Goal: Task Accomplishment & Management: Use online tool/utility

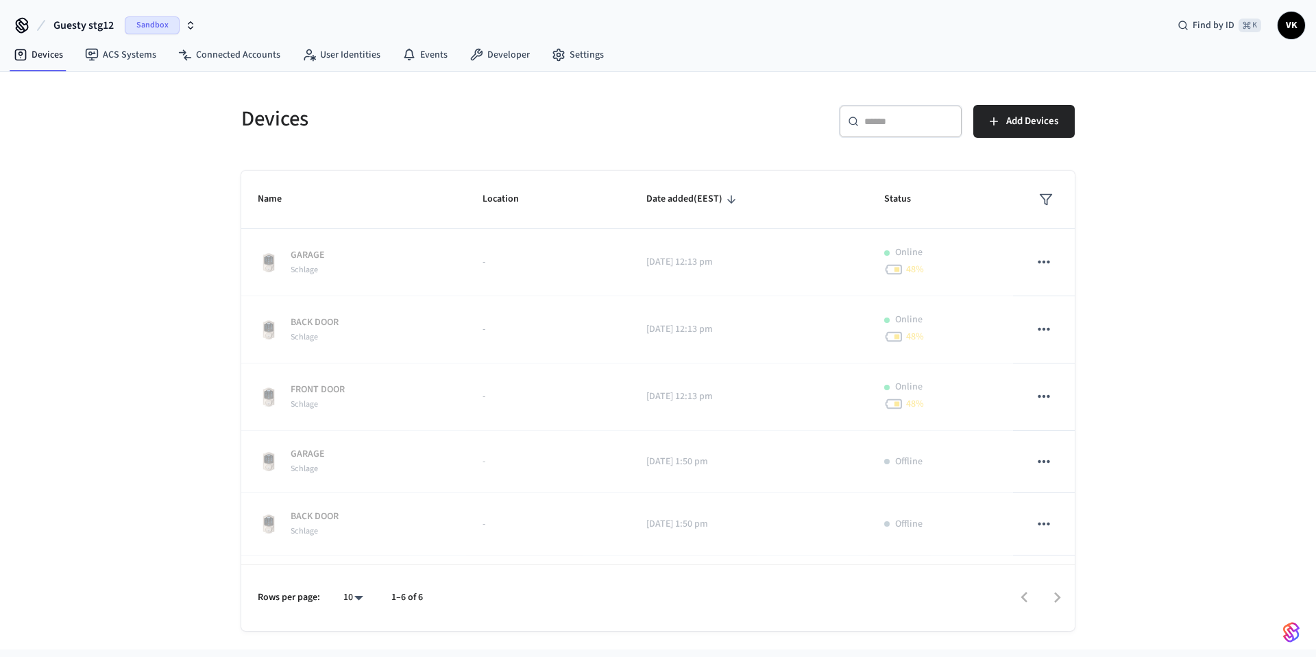
click at [189, 26] on icon "button" at bounding box center [190, 25] width 11 height 11
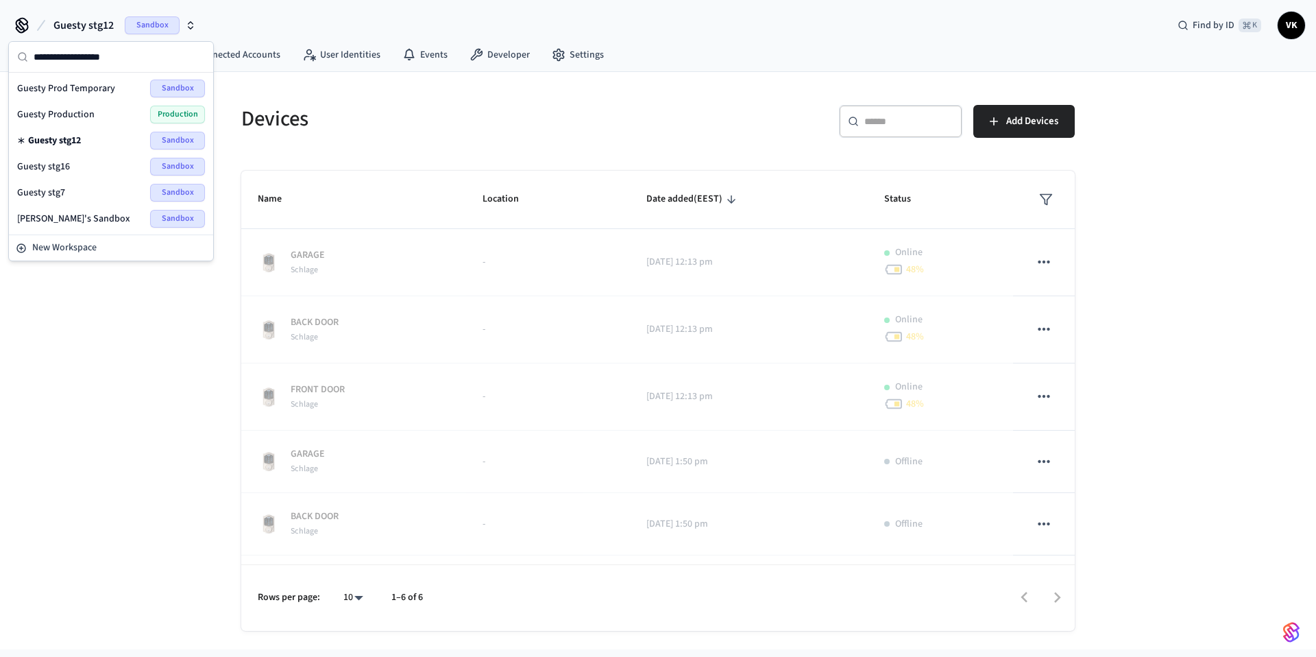
click at [91, 114] on span "Guesty Production" at bounding box center [55, 115] width 77 height 14
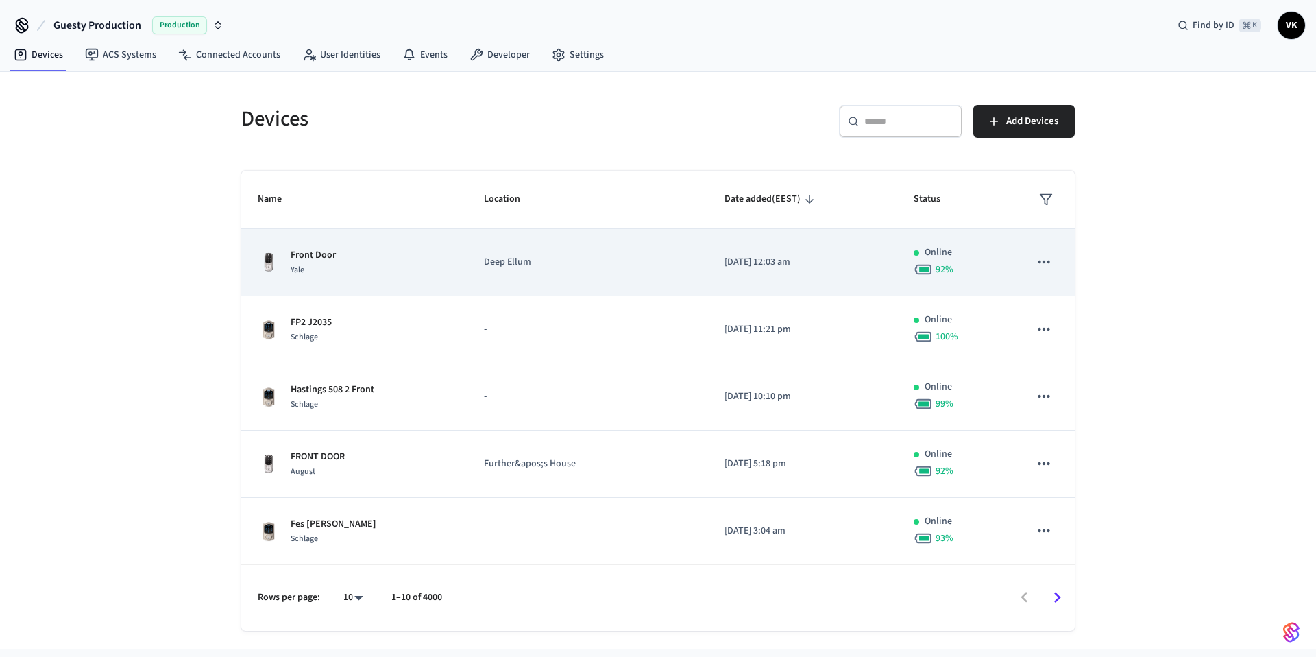
click at [393, 276] on td "Front Door Yale" at bounding box center [354, 262] width 226 height 67
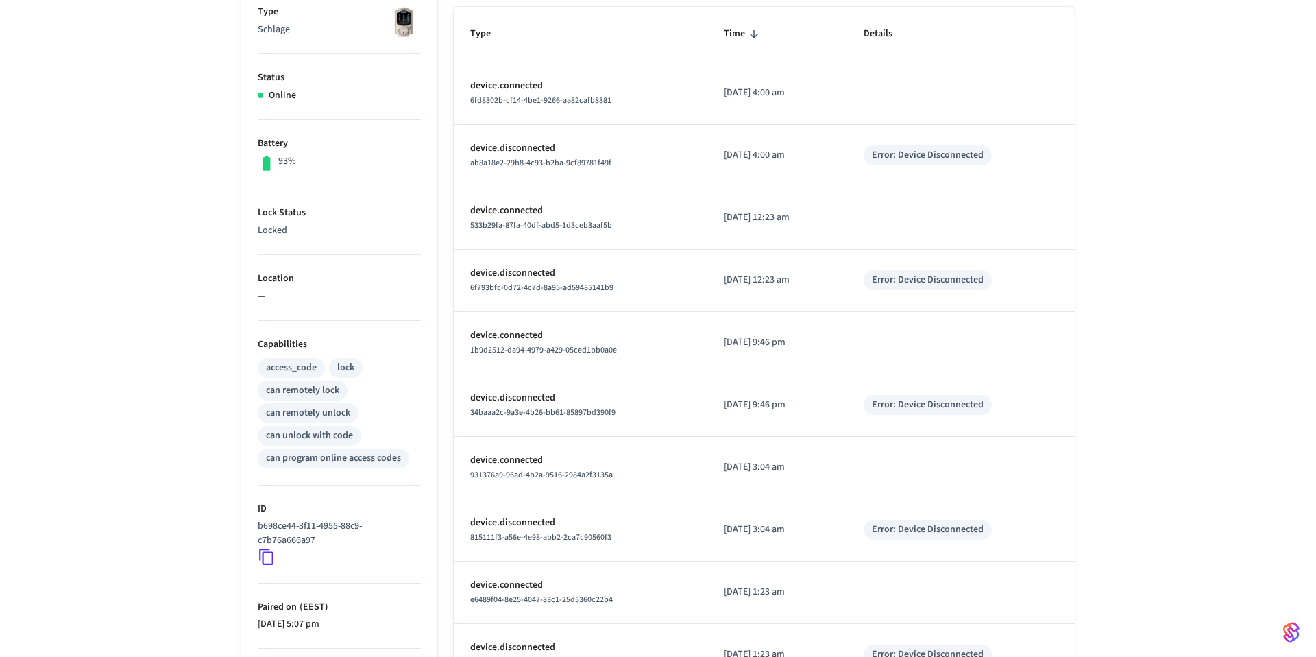
scroll to position [23, 0]
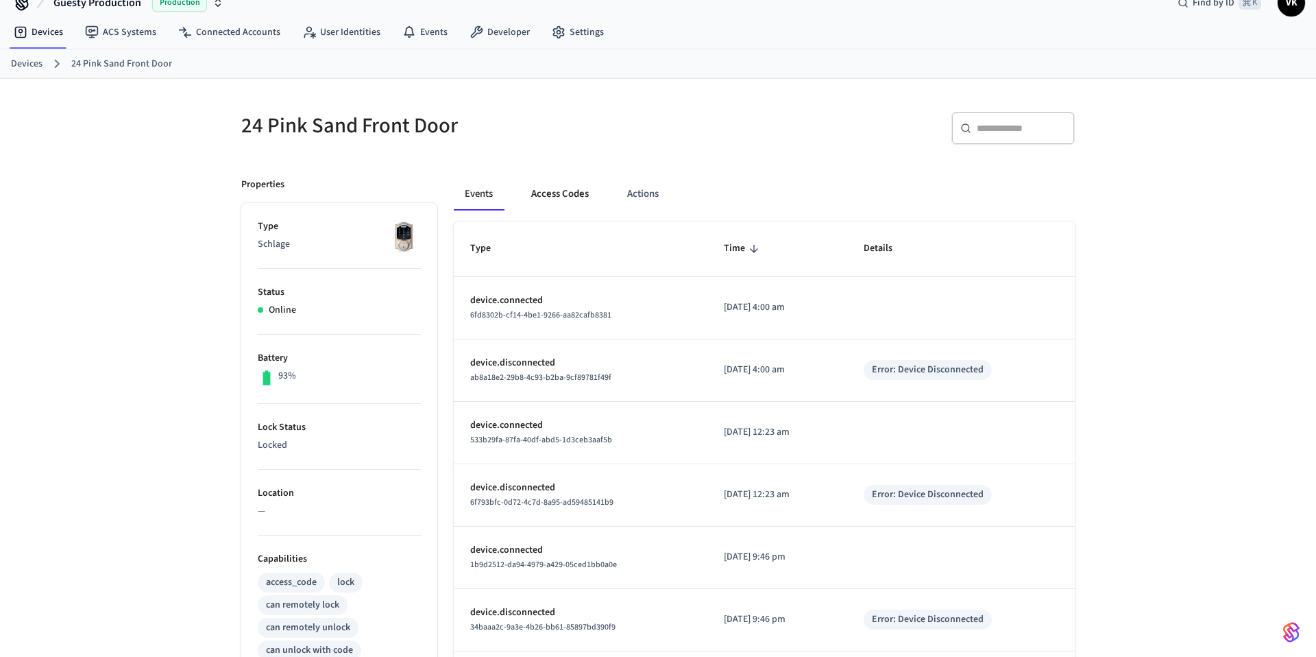
click at [563, 194] on button "Access Codes" at bounding box center [560, 194] width 80 height 33
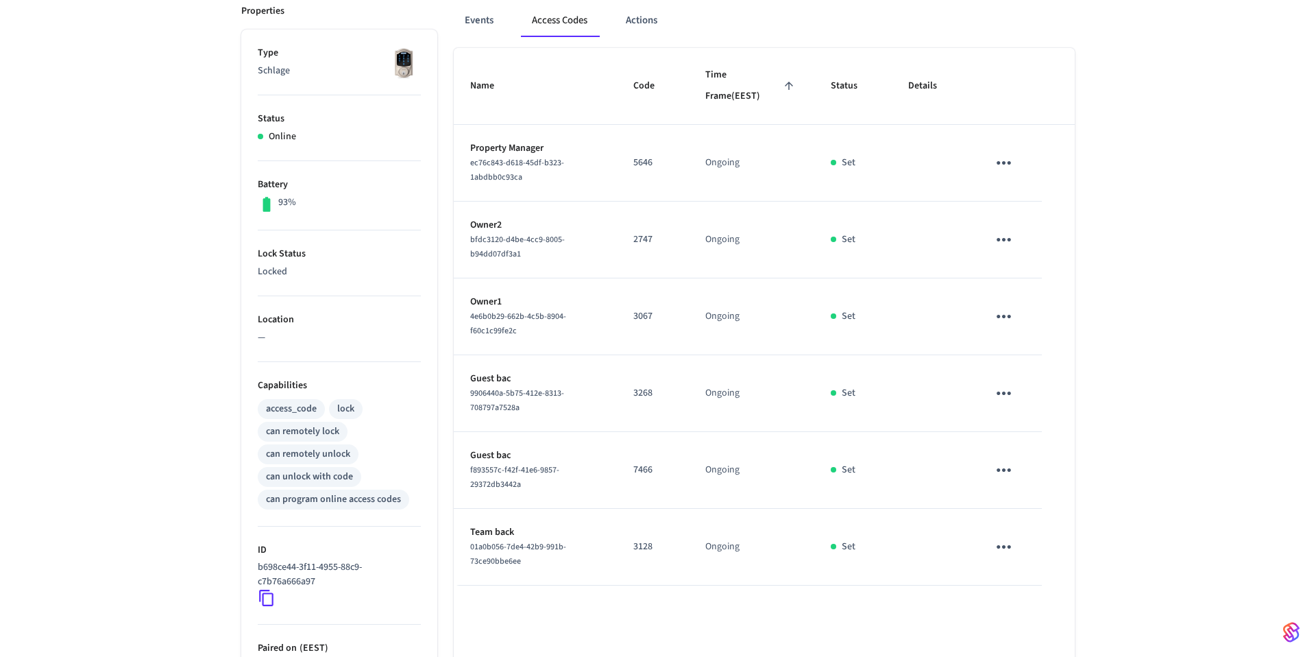
scroll to position [30, 0]
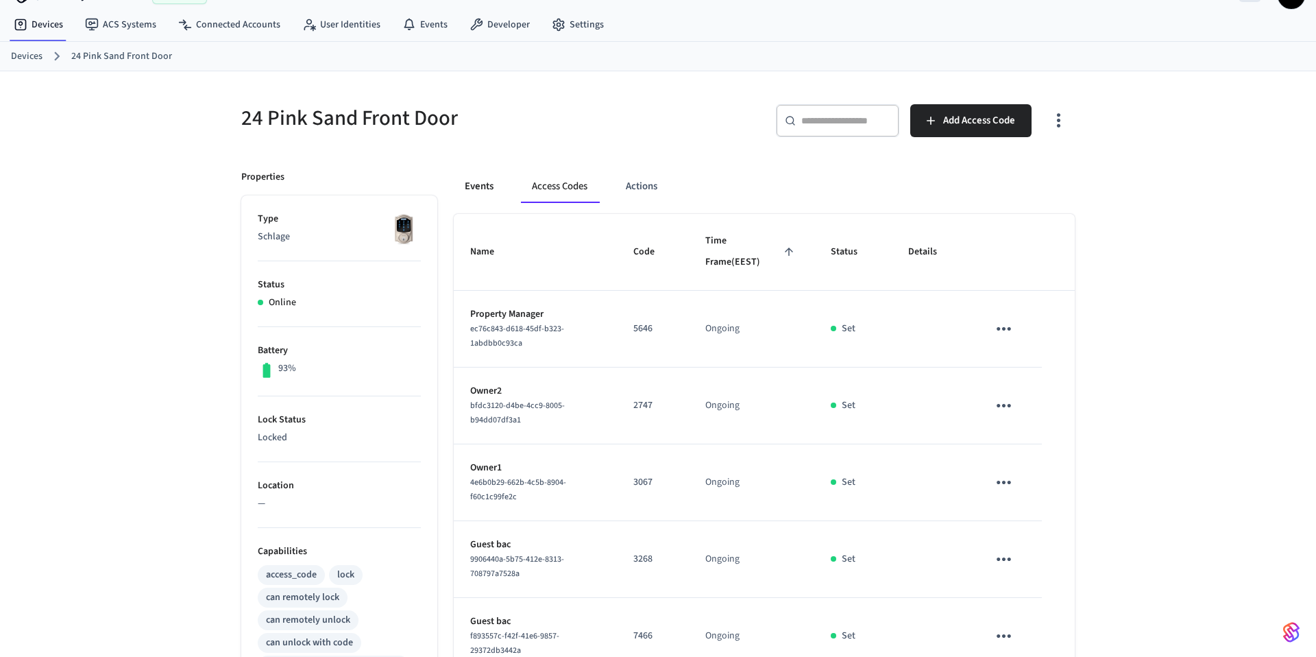
click at [489, 192] on button "Events" at bounding box center [479, 186] width 51 height 33
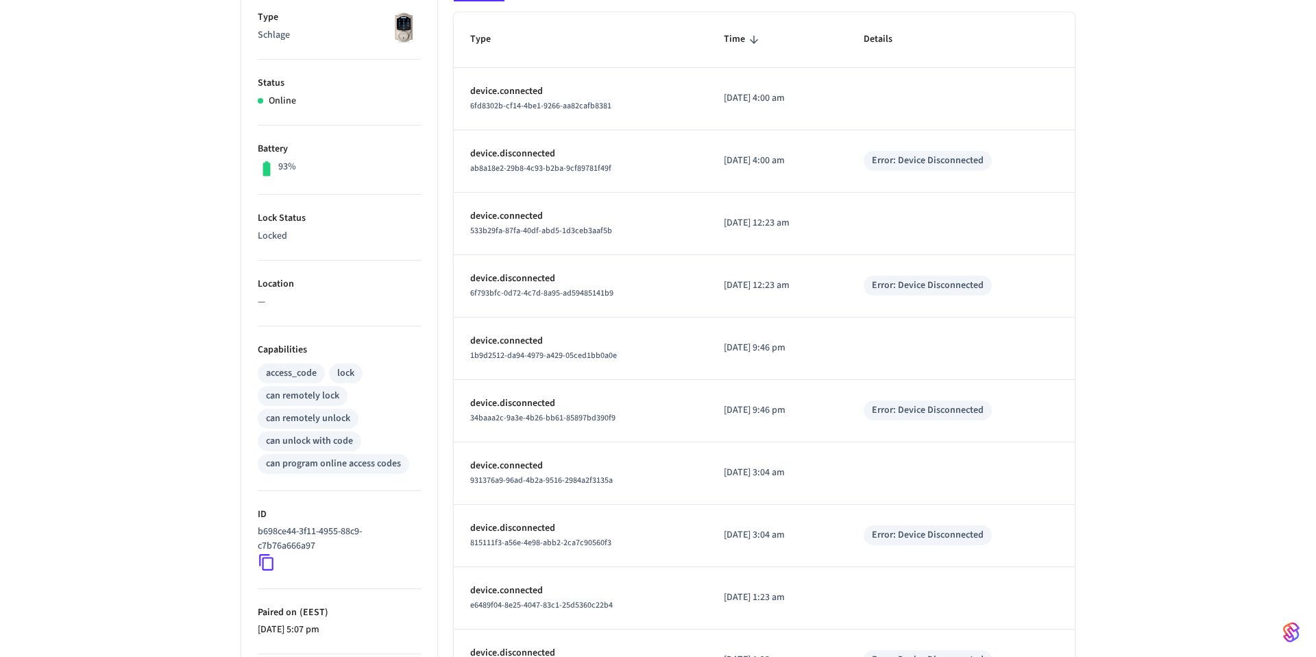
scroll to position [346, 0]
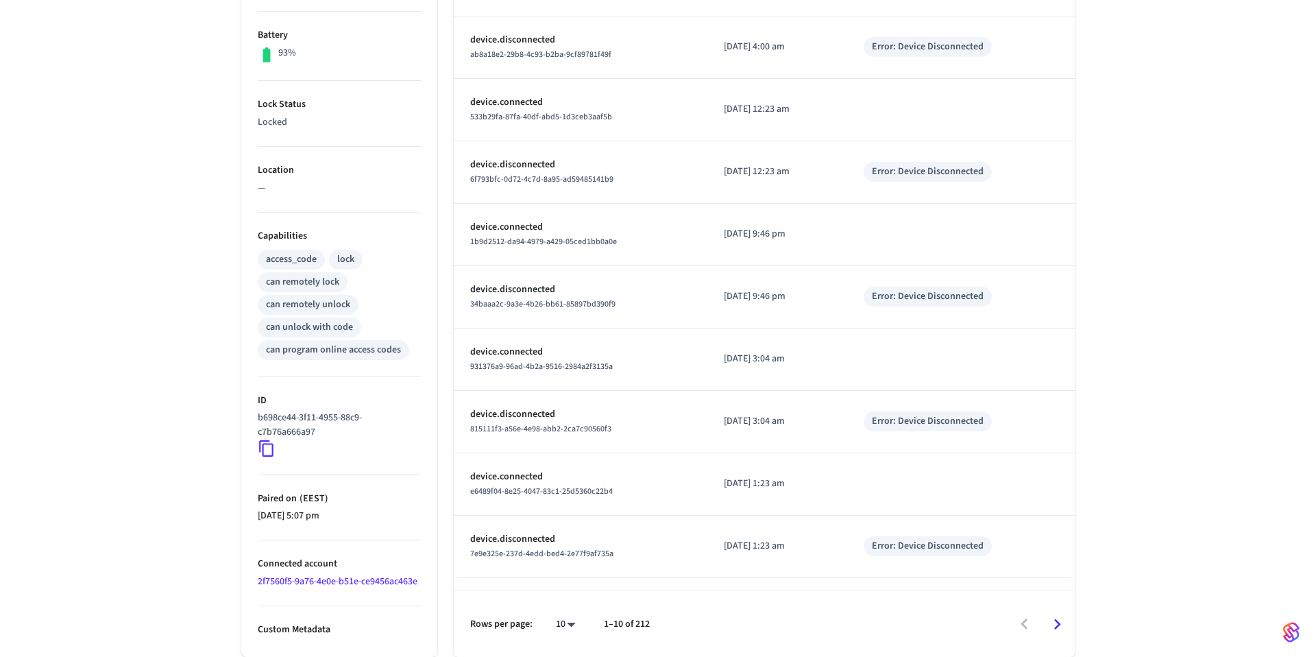
click at [1065, 622] on icon "Go to next page" at bounding box center [1057, 624] width 21 height 21
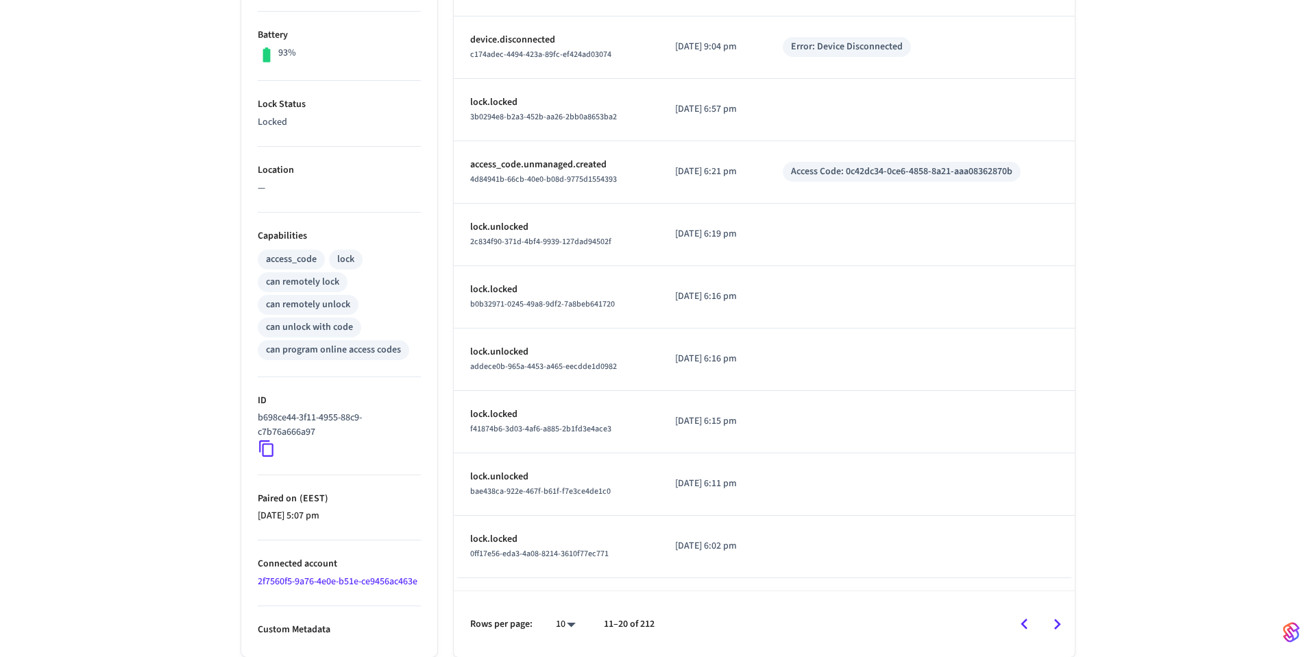
click at [1064, 626] on icon "Go to next page" at bounding box center [1057, 624] width 21 height 21
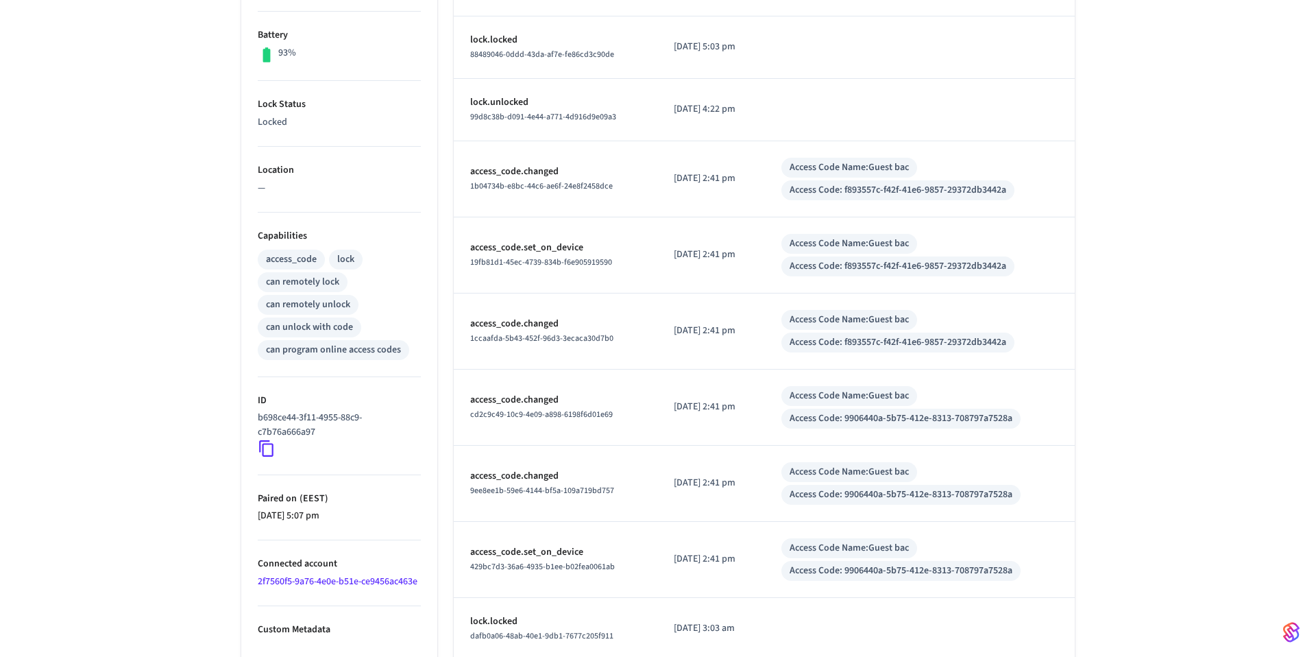
scroll to position [415, 0]
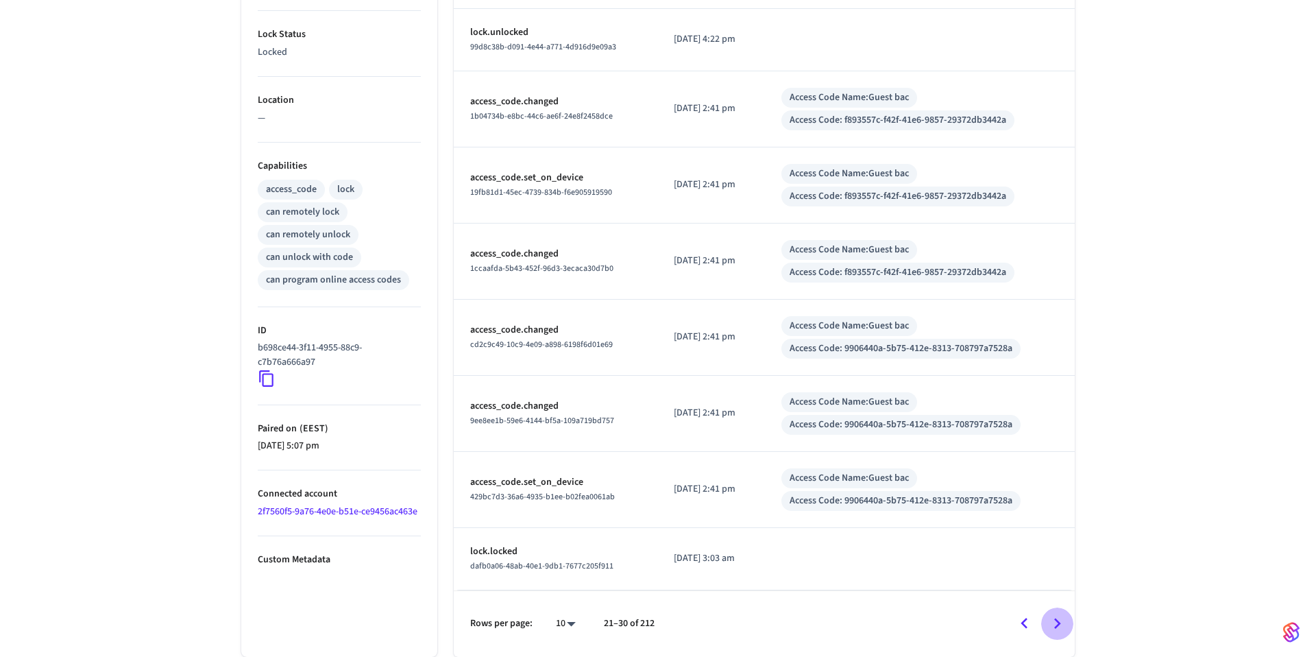
click at [1056, 623] on icon "Go to next page" at bounding box center [1057, 623] width 21 height 21
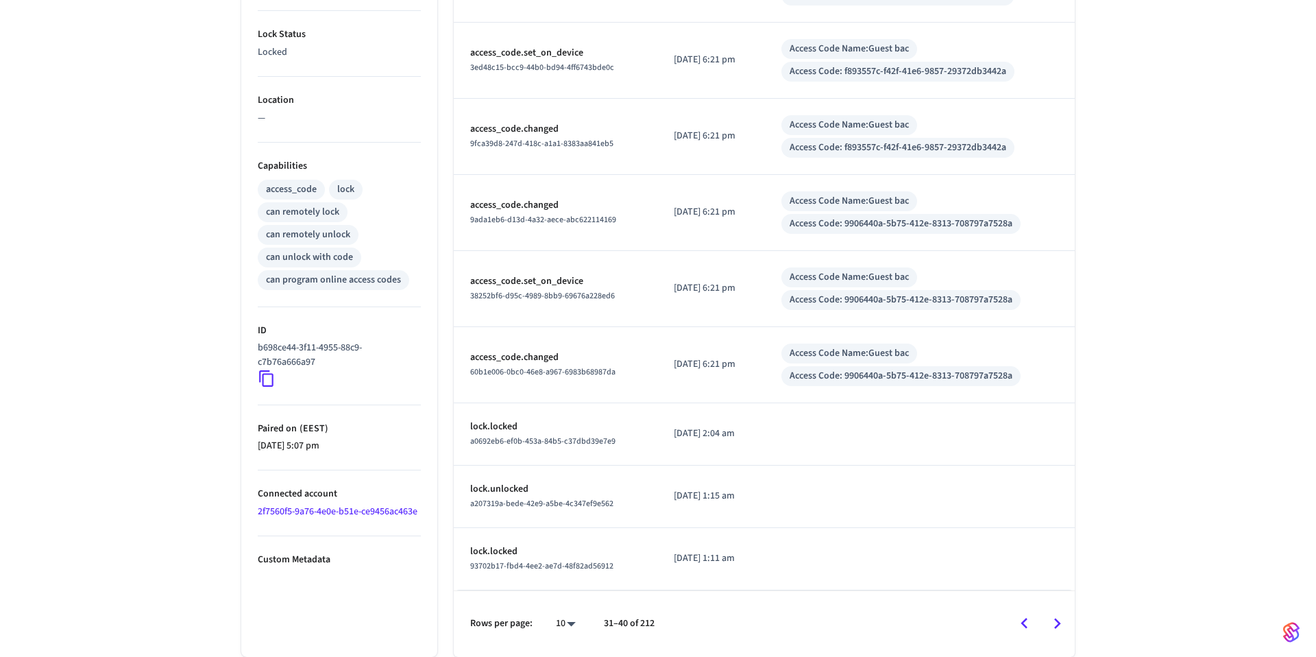
click at [1052, 622] on icon "Go to next page" at bounding box center [1057, 623] width 21 height 21
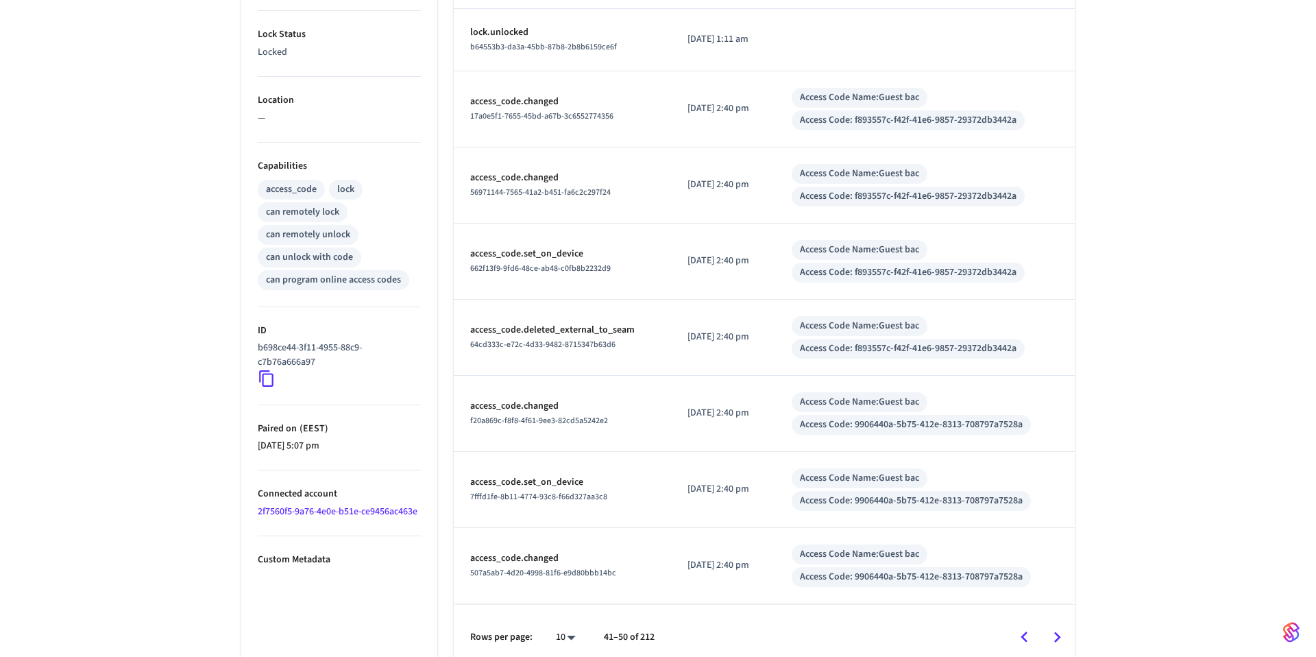
scroll to position [0, 0]
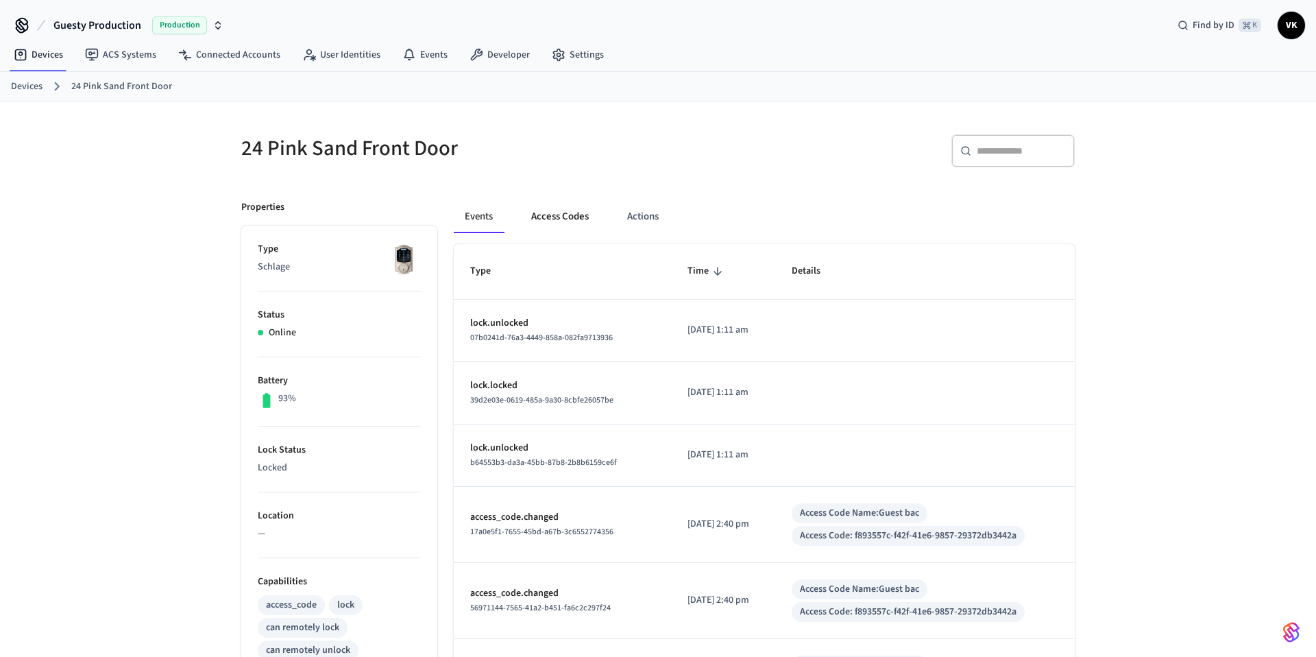
click at [570, 213] on button "Access Codes" at bounding box center [560, 216] width 80 height 33
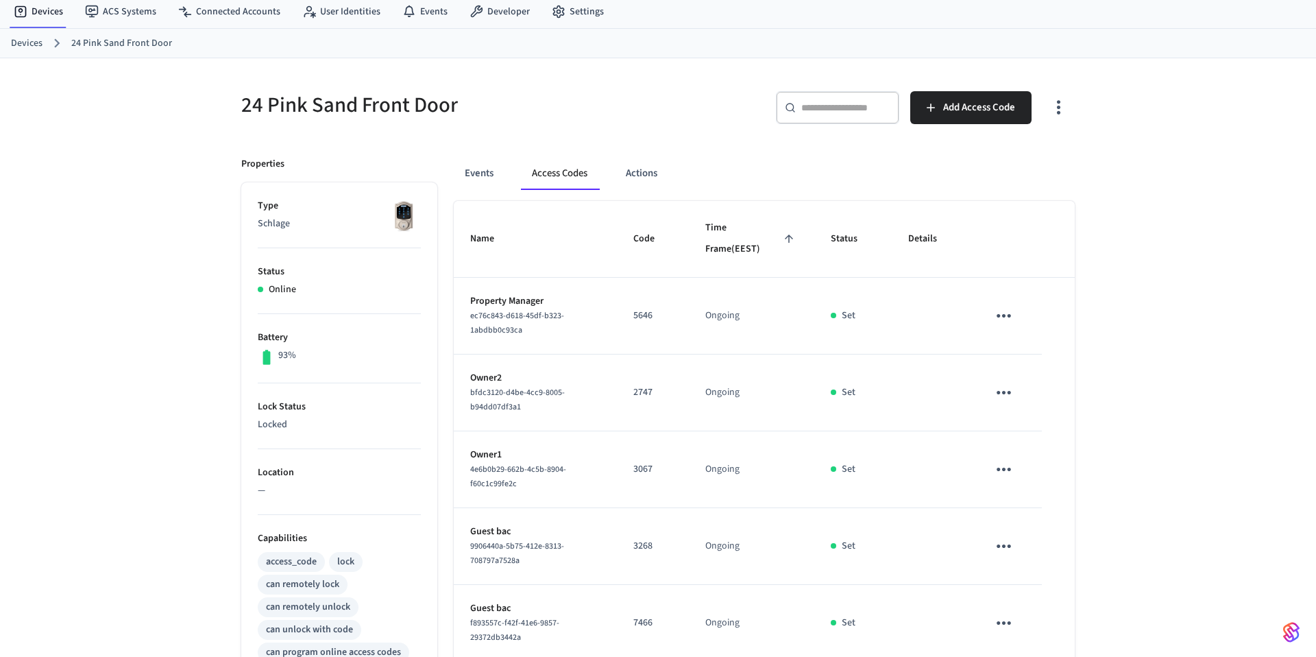
scroll to position [193, 0]
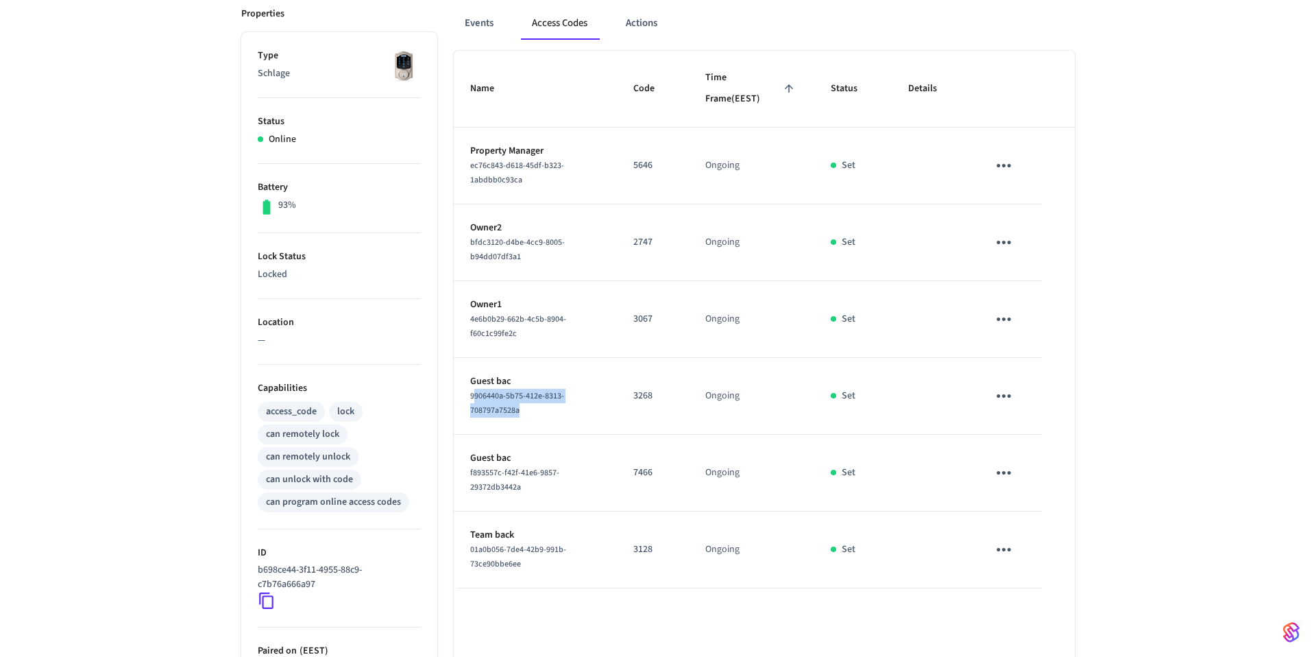
drag, startPoint x: 472, startPoint y: 396, endPoint x: 536, endPoint y: 410, distance: 65.2
click at [536, 410] on div "9906440a-5b75-412e-8313-708797a7528a" at bounding box center [535, 403] width 130 height 29
click at [531, 409] on div "9906440a-5b75-412e-8313-708797a7528a" at bounding box center [535, 403] width 130 height 29
drag, startPoint x: 524, startPoint y: 411, endPoint x: 455, endPoint y: 394, distance: 71.2
click at [455, 394] on td "Guest bac 9906440a-5b75-412e-8313-708797a7528a" at bounding box center [535, 396] width 163 height 77
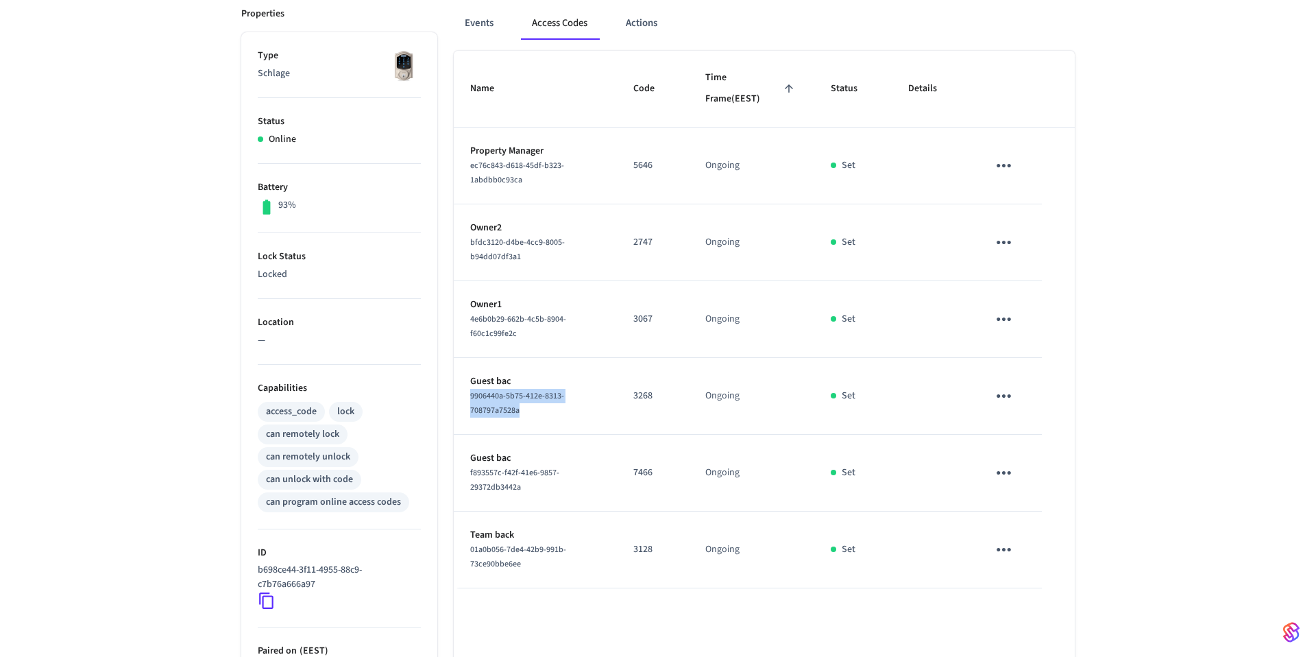
copy span "9906440a-5b75-412e-8313-708797a7528a"
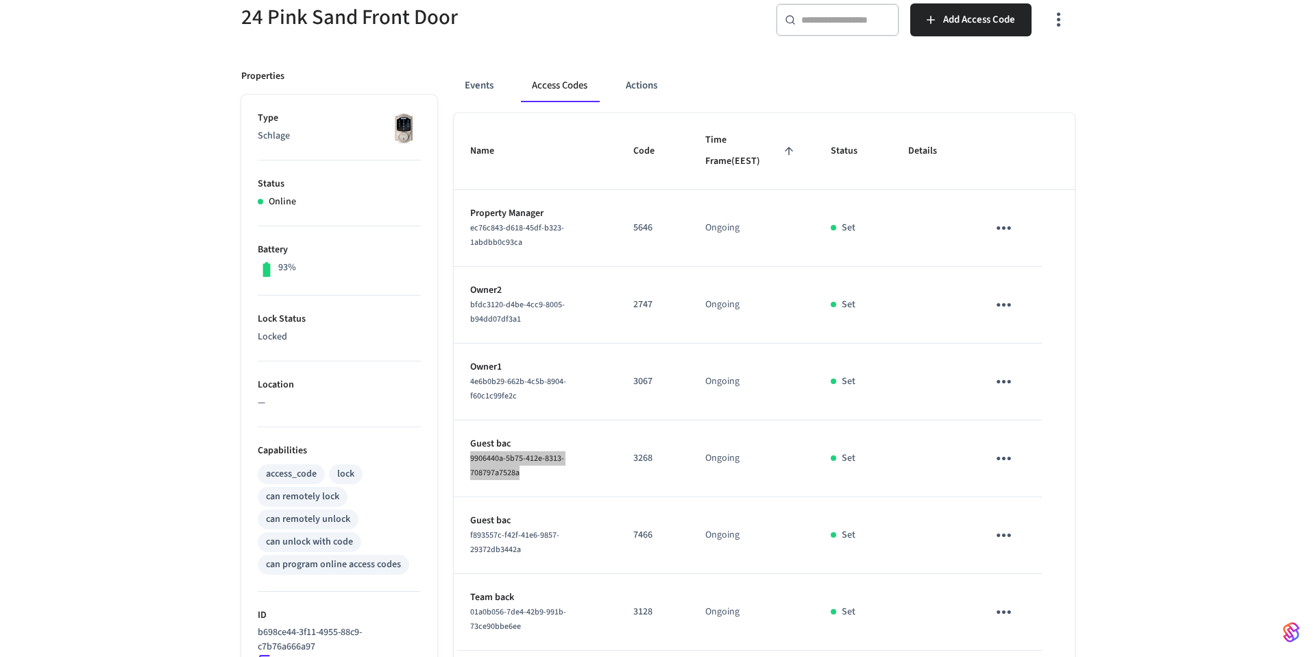
scroll to position [148, 0]
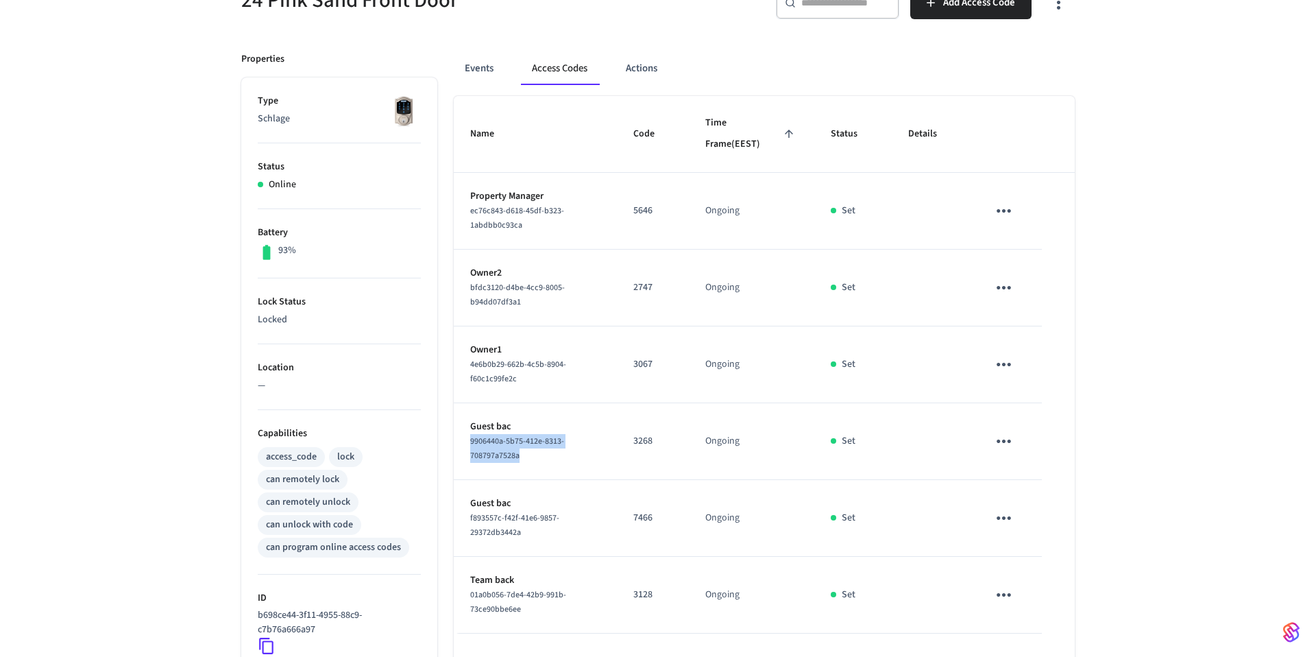
click at [541, 467] on td "Guest bac 9906440a-5b75-412e-8313-708797a7528a" at bounding box center [535, 441] width 163 height 77
drag, startPoint x: 522, startPoint y: 462, endPoint x: 470, endPoint y: 443, distance: 55.5
click at [470, 443] on div "9906440a-5b75-412e-8313-708797a7528a" at bounding box center [535, 448] width 130 height 29
copy span "9906440a-5b75-412e-8313-708797a7528a"
click at [544, 472] on td "Guest bac 9906440a-5b75-412e-8313-708797a7528a" at bounding box center [535, 441] width 163 height 77
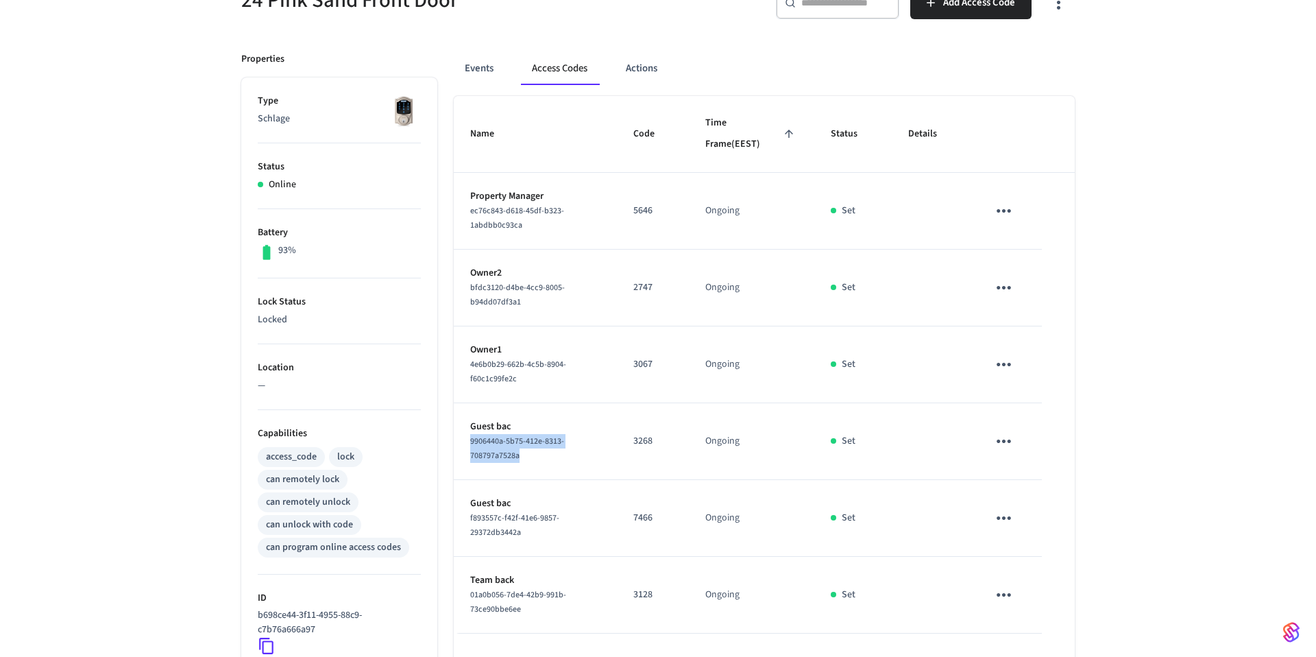
drag, startPoint x: 532, startPoint y: 460, endPoint x: 461, endPoint y: 439, distance: 74.4
click at [461, 439] on td "Guest bac 9906440a-5b75-412e-8313-708797a7528a" at bounding box center [535, 441] width 163 height 77
copy span "9906440a-5b75-412e-8313-708797a7528a"
click at [545, 468] on td "Guest bac 9906440a-5b75-412e-8313-708797a7528a" at bounding box center [535, 441] width 163 height 77
drag, startPoint x: 542, startPoint y: 462, endPoint x: 457, endPoint y: 446, distance: 85.9
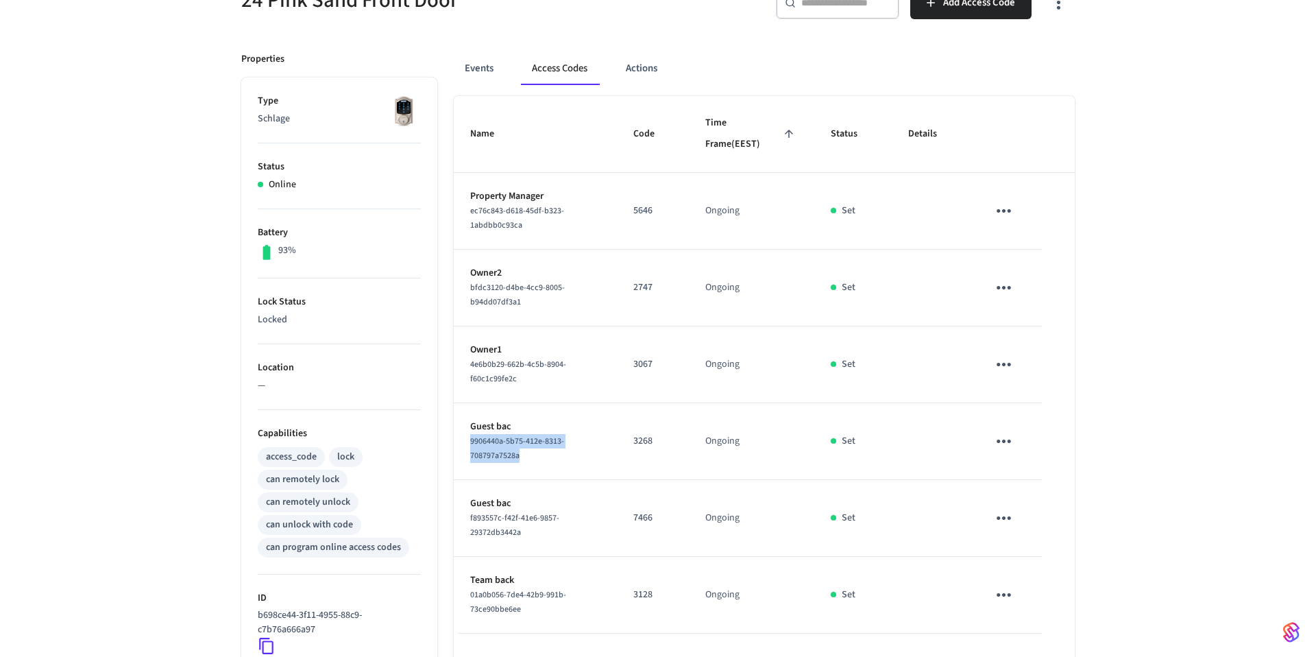
click at [457, 446] on td "Guest bac 9906440a-5b75-412e-8313-708797a7528a" at bounding box center [535, 441] width 163 height 77
copy span "9906440a-5b75-412e-8313-708797a7528a"
